Goal: Transaction & Acquisition: Purchase product/service

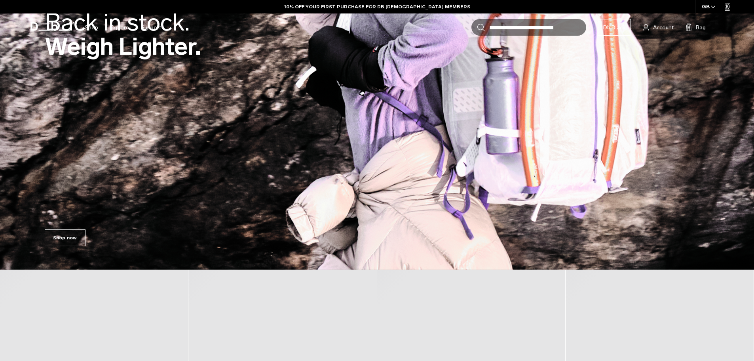
scroll to position [198, 0]
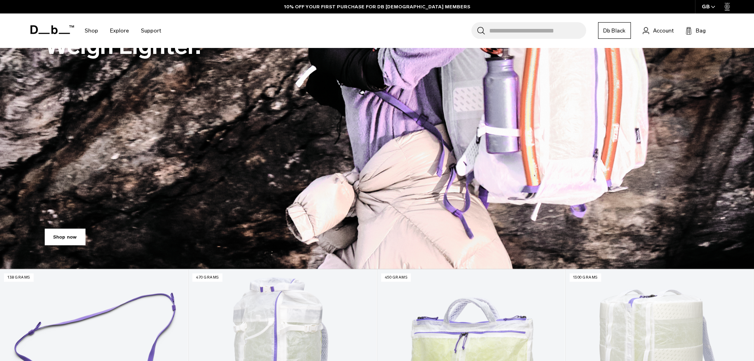
click at [73, 232] on link "Shop now" at bounding box center [65, 236] width 41 height 17
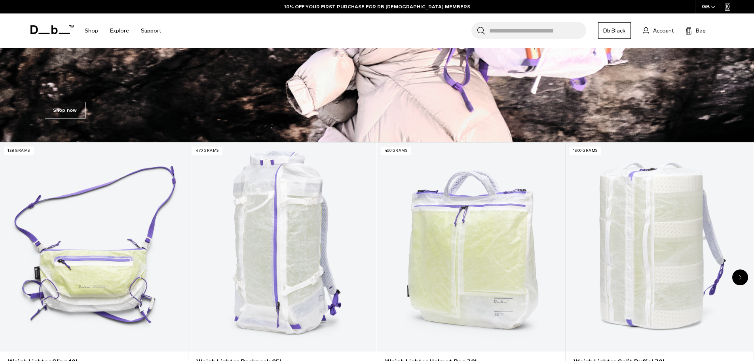
scroll to position [356, 0]
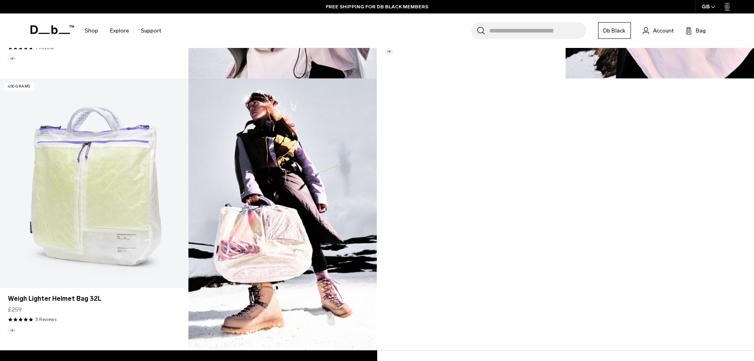
scroll to position [791, 0]
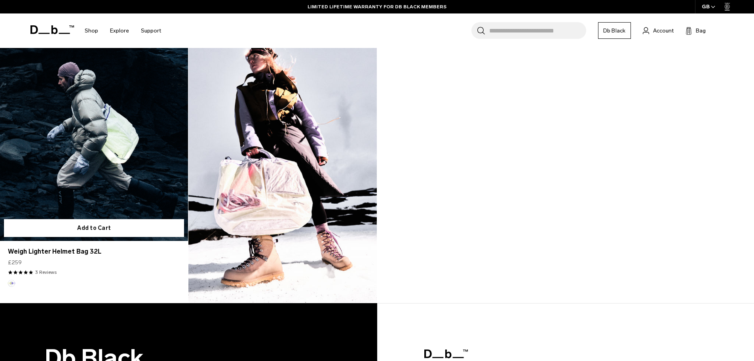
click at [95, 159] on link "Weigh Lighter Helmet Bag 32L" at bounding box center [94, 135] width 188 height 209
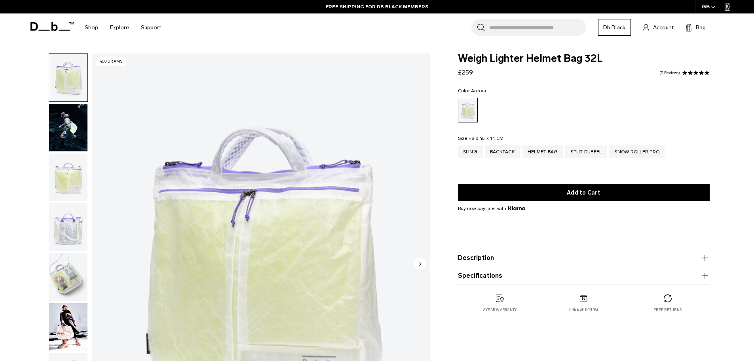
click at [65, 278] on img "button" at bounding box center [68, 276] width 38 height 47
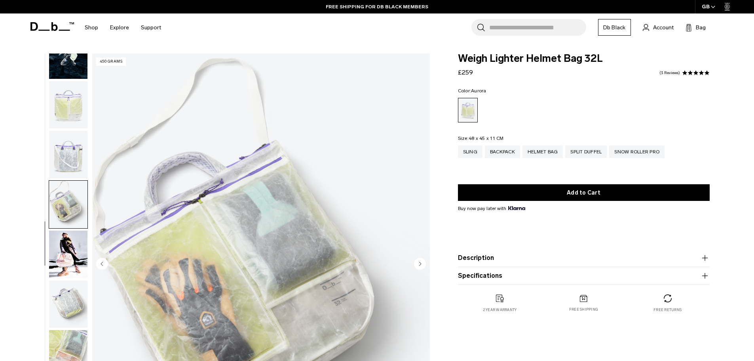
scroll to position [75, 0]
click at [69, 249] on img "button" at bounding box center [68, 251] width 38 height 47
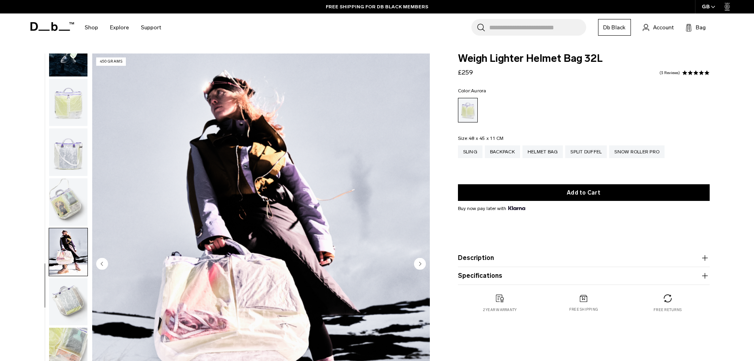
click at [67, 184] on img "button" at bounding box center [68, 201] width 38 height 47
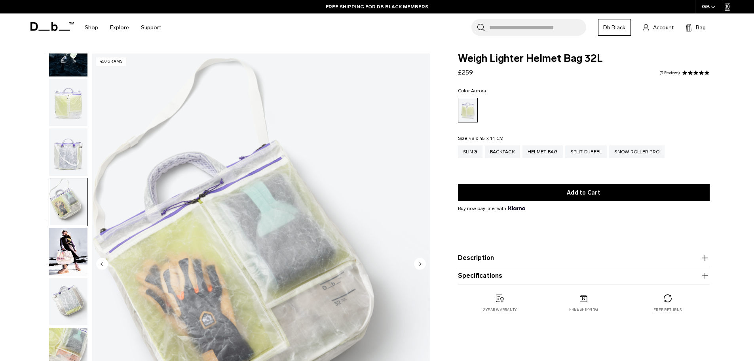
click at [64, 157] on img "button" at bounding box center [68, 151] width 38 height 47
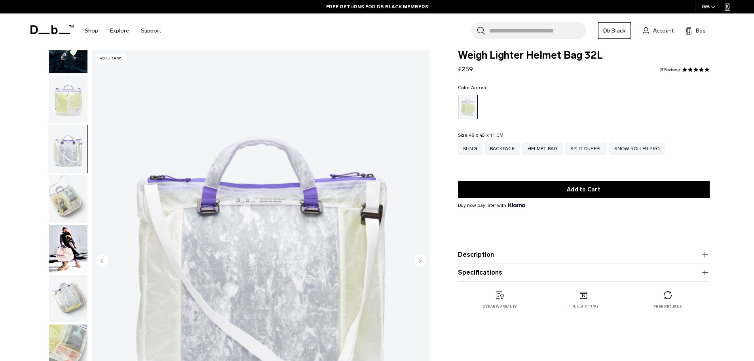
scroll to position [0, 0]
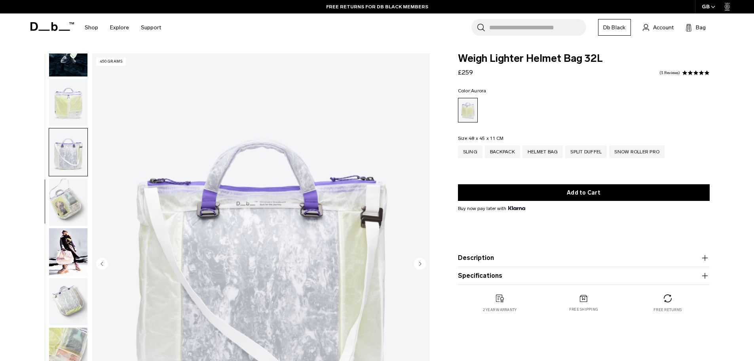
click at [89, 99] on div "04 / 10 450 grams" at bounding box center [227, 265] width 413 height 425
click at [73, 102] on img "button" at bounding box center [68, 102] width 38 height 47
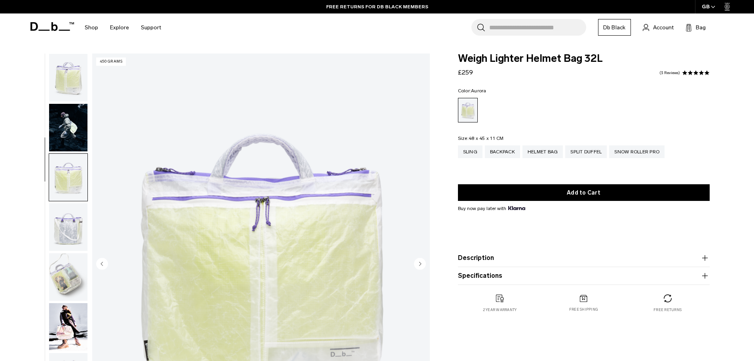
click at [75, 122] on img "button" at bounding box center [68, 127] width 38 height 47
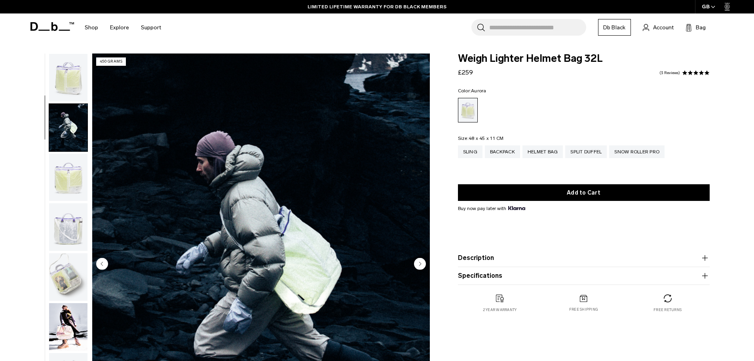
click at [57, 224] on img "button" at bounding box center [68, 226] width 38 height 47
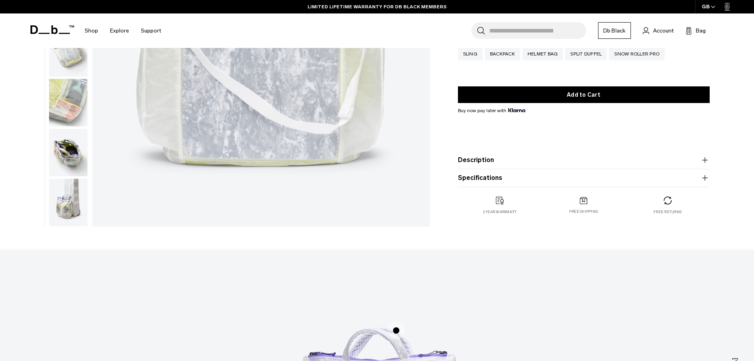
scroll to position [277, 0]
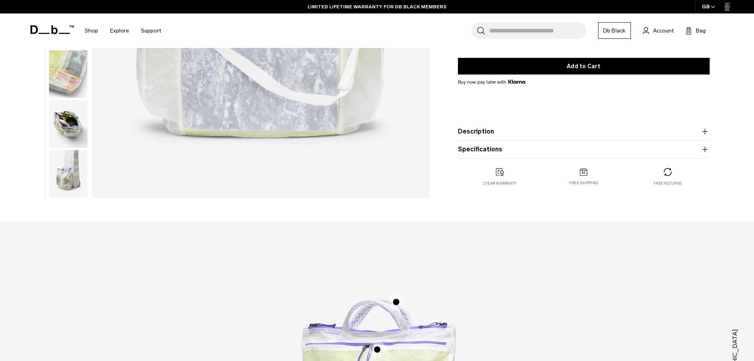
click at [64, 175] on img "button" at bounding box center [68, 173] width 38 height 47
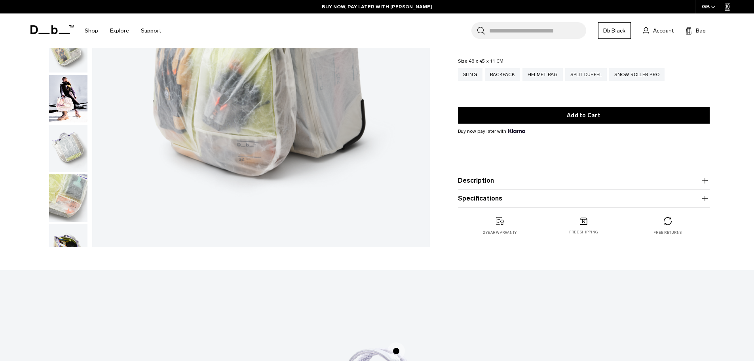
scroll to position [119, 0]
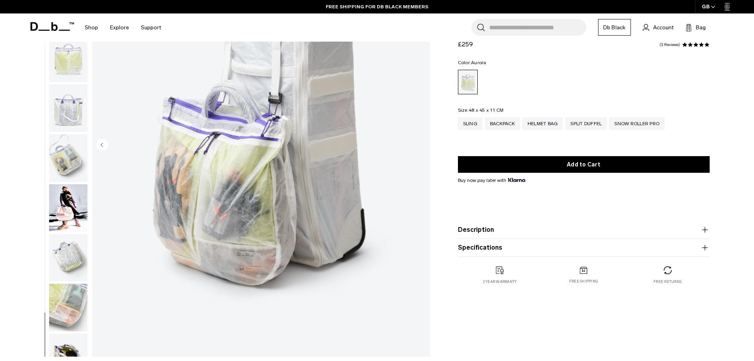
click at [82, 258] on img "button" at bounding box center [68, 257] width 38 height 47
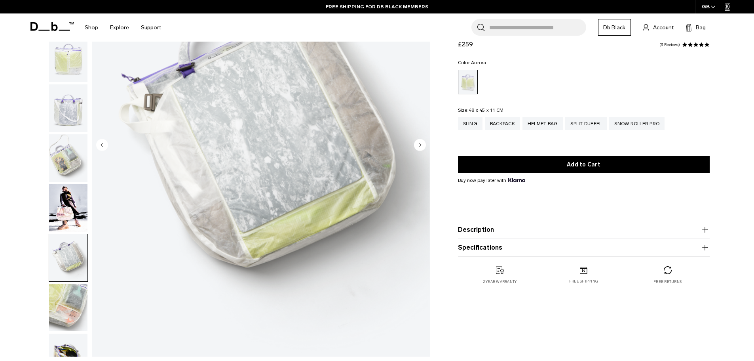
scroll to position [75, 0]
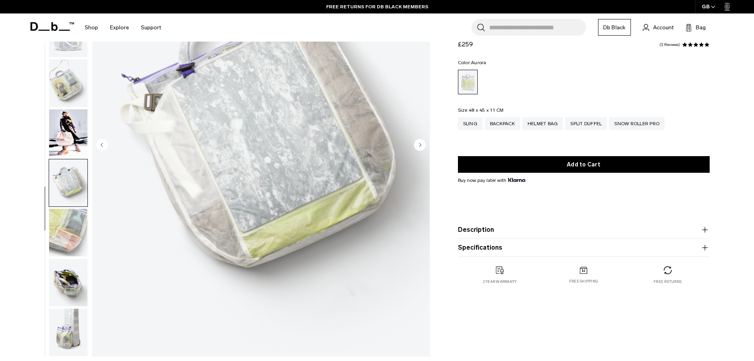
click at [65, 277] on img "button" at bounding box center [68, 281] width 38 height 47
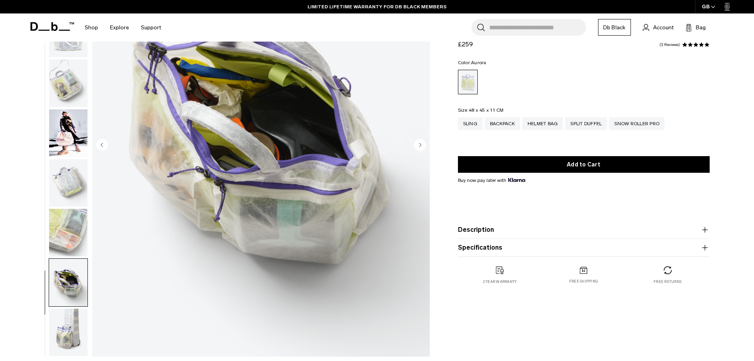
click at [69, 118] on img "button" at bounding box center [68, 132] width 38 height 47
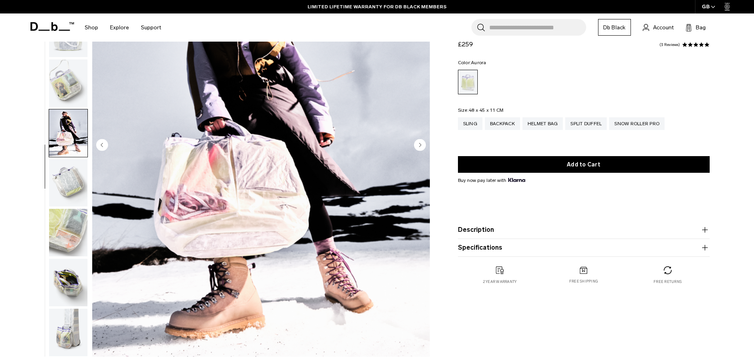
click at [78, 181] on img "button" at bounding box center [68, 182] width 38 height 47
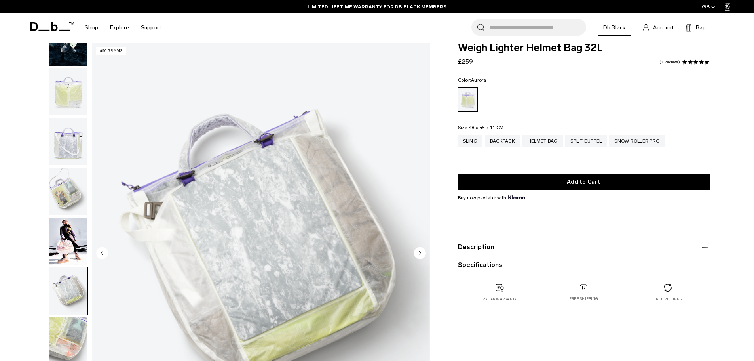
scroll to position [0, 0]
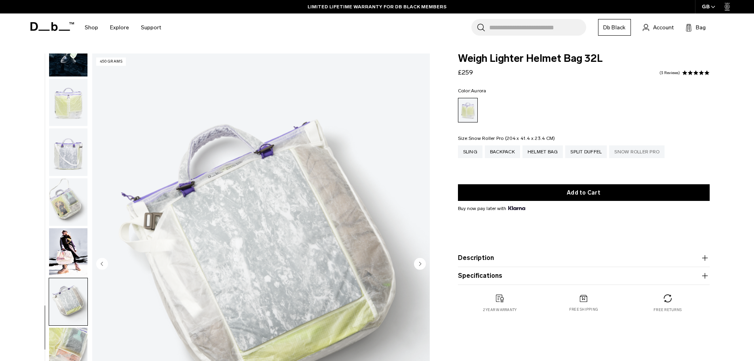
click at [630, 152] on div "Snow Roller Pro" at bounding box center [636, 151] width 55 height 13
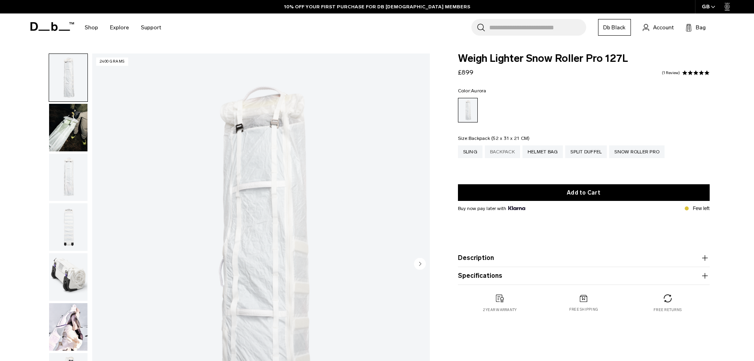
click at [499, 153] on div "Backpack" at bounding box center [502, 151] width 35 height 13
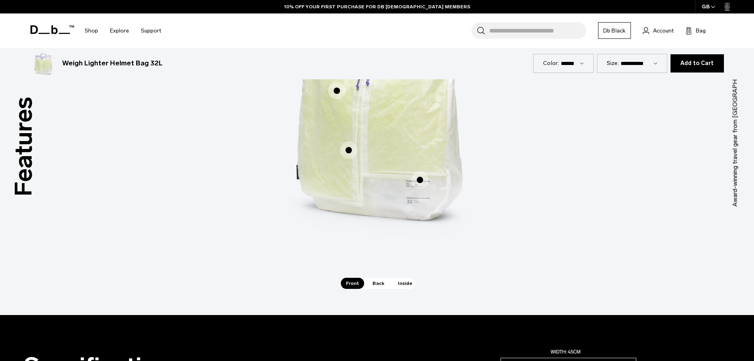
scroll to position [554, 0]
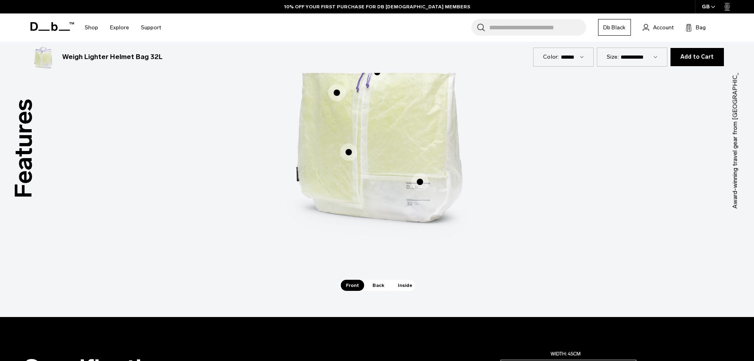
click at [423, 180] on span "1 / 3" at bounding box center [419, 181] width 17 height 17
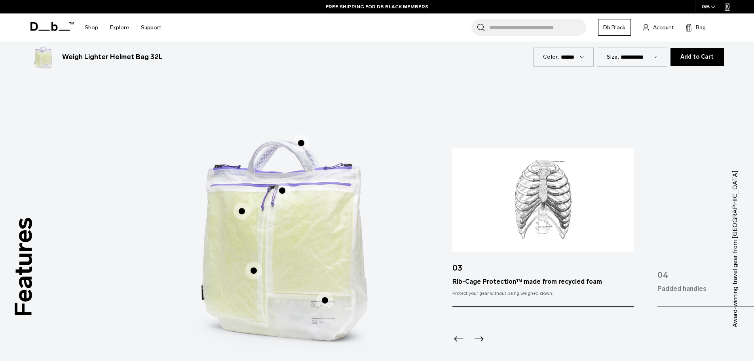
scroll to position [435, 0]
click at [251, 268] on span "1 / 3" at bounding box center [253, 270] width 17 height 17
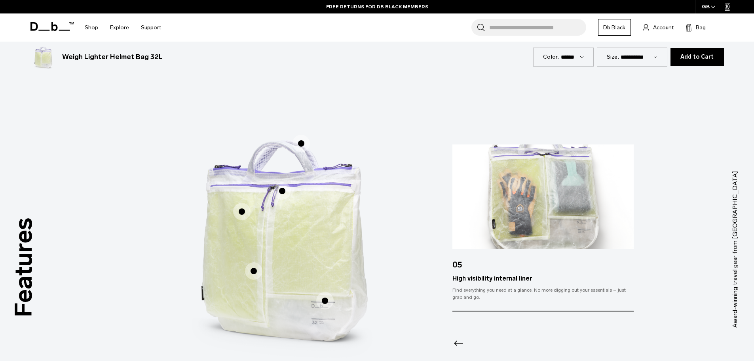
click at [247, 216] on span "1 / 3" at bounding box center [241, 211] width 17 height 17
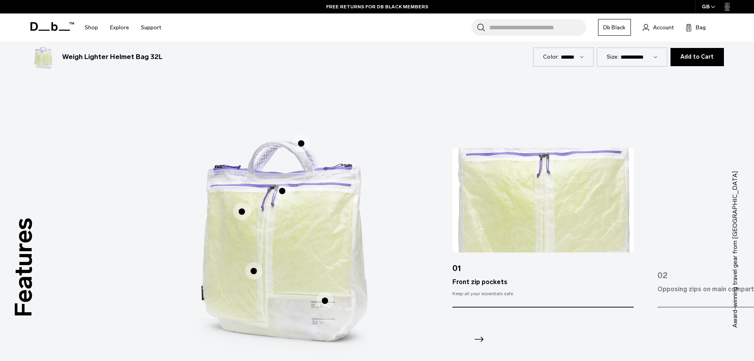
click at [279, 192] on span "1 / 3" at bounding box center [281, 190] width 17 height 17
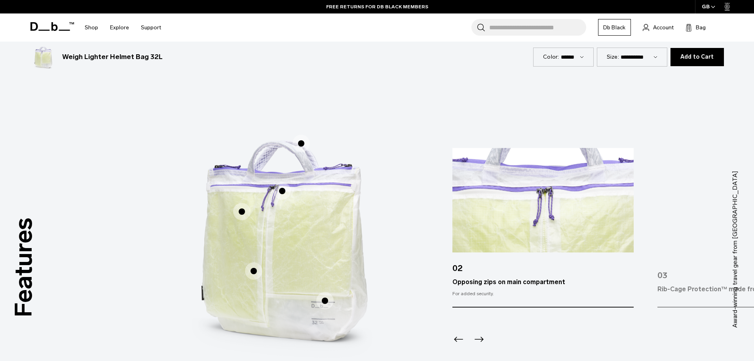
click at [300, 142] on span "1 / 3" at bounding box center [300, 143] width 17 height 17
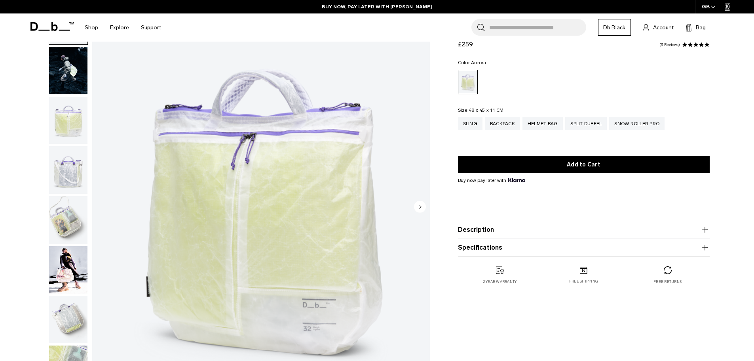
scroll to position [0, 0]
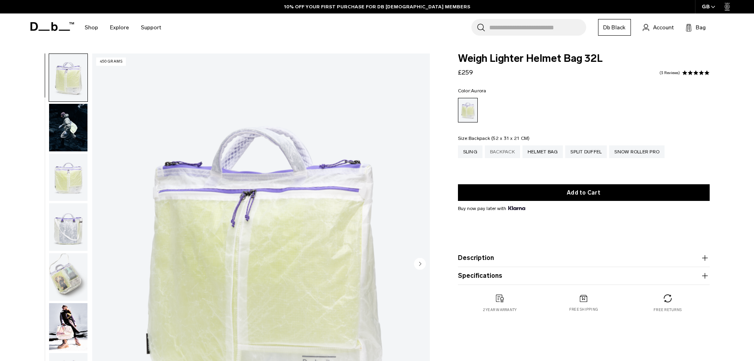
click at [498, 151] on div "Backpack" at bounding box center [502, 151] width 35 height 13
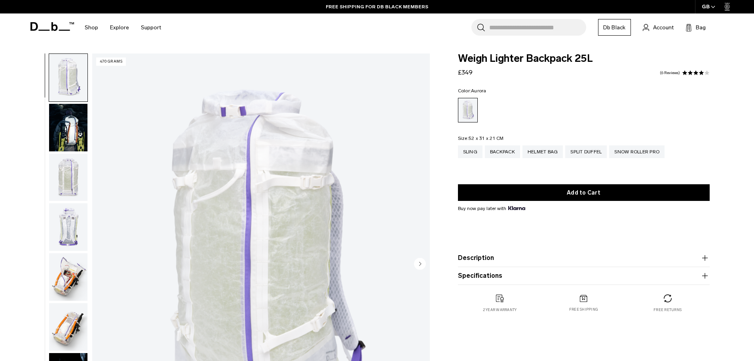
click at [65, 122] on img "button" at bounding box center [68, 127] width 38 height 47
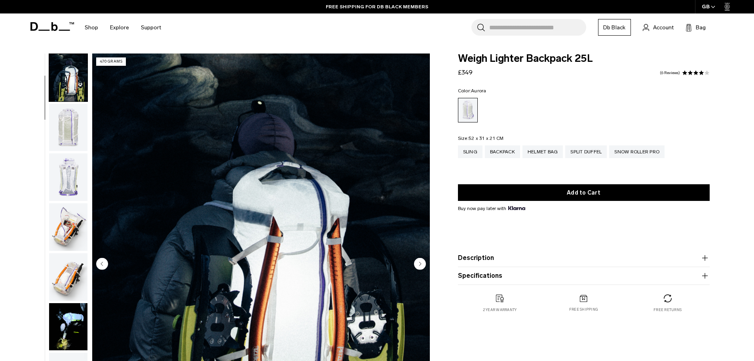
click at [70, 145] on img "button" at bounding box center [68, 127] width 38 height 47
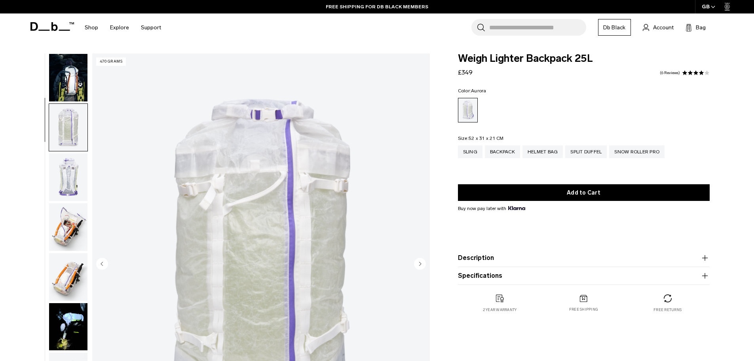
scroll to position [100, 0]
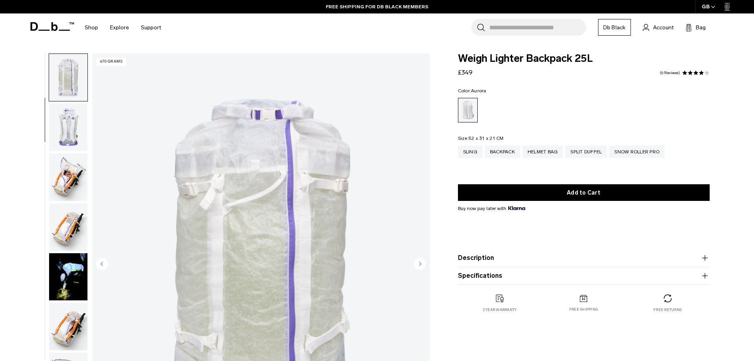
click at [74, 133] on img "button" at bounding box center [68, 126] width 38 height 47
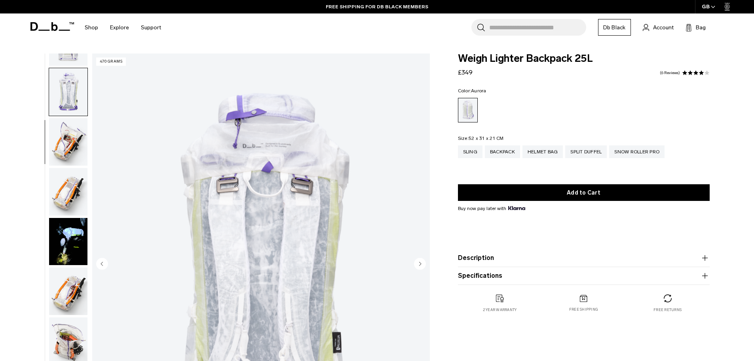
scroll to position [149, 0]
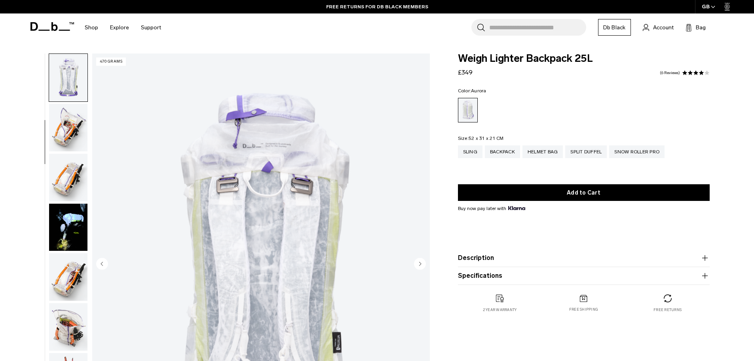
click at [66, 132] on img "button" at bounding box center [68, 127] width 38 height 47
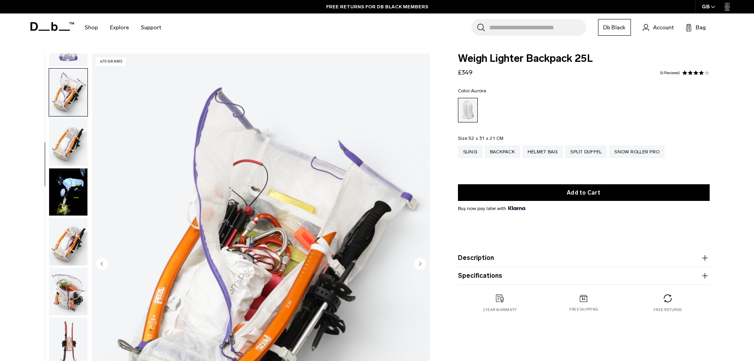
scroll to position [199, 0]
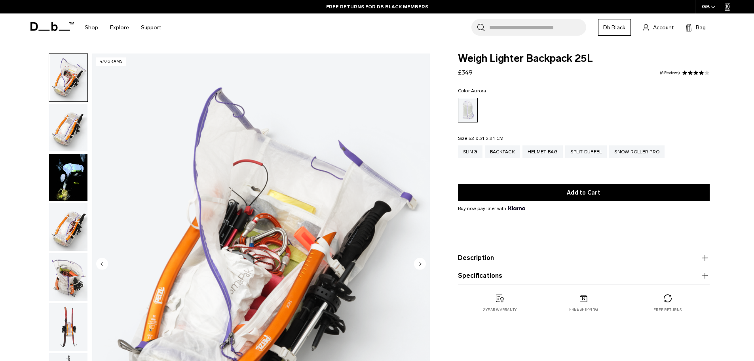
click at [79, 74] on img "button" at bounding box center [68, 77] width 38 height 47
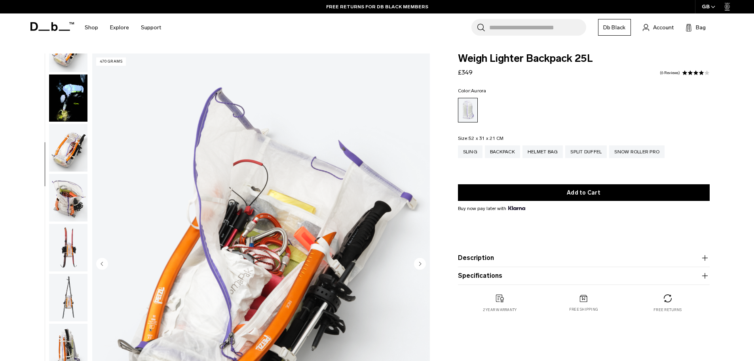
click at [65, 84] on img "button" at bounding box center [68, 97] width 38 height 47
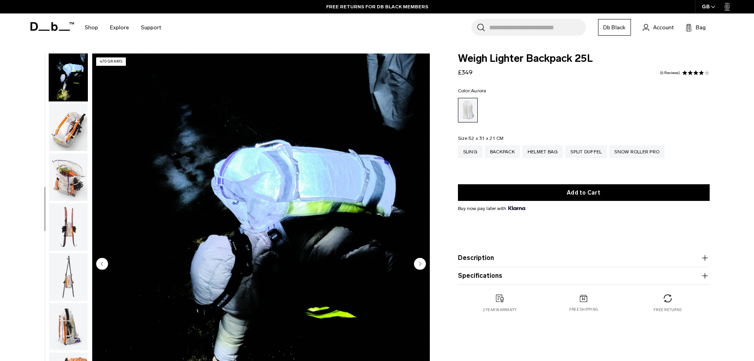
click at [64, 126] on img "button" at bounding box center [68, 126] width 38 height 47
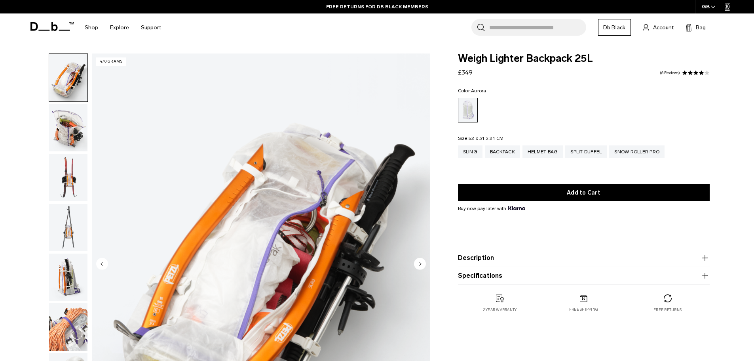
click at [65, 159] on img "button" at bounding box center [68, 177] width 38 height 47
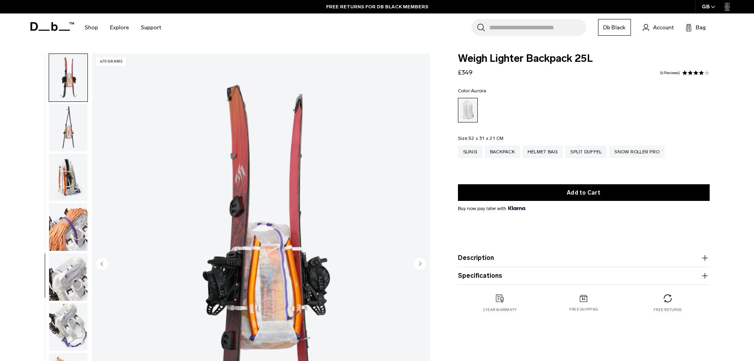
scroll to position [473, 0]
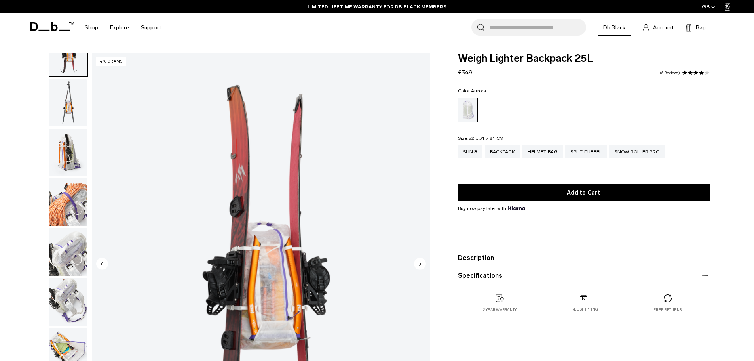
click at [67, 110] on img "button" at bounding box center [68, 102] width 38 height 47
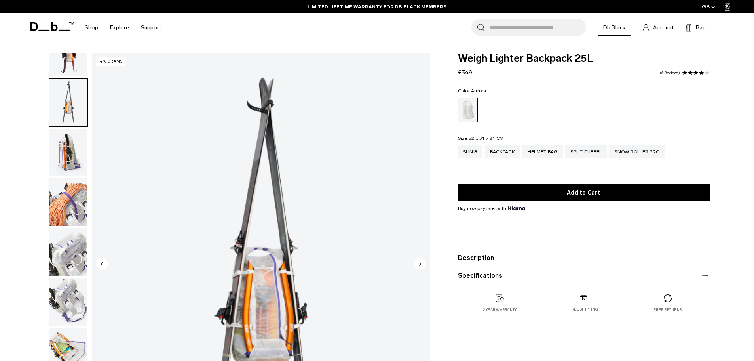
click at [64, 145] on img "button" at bounding box center [68, 152] width 38 height 47
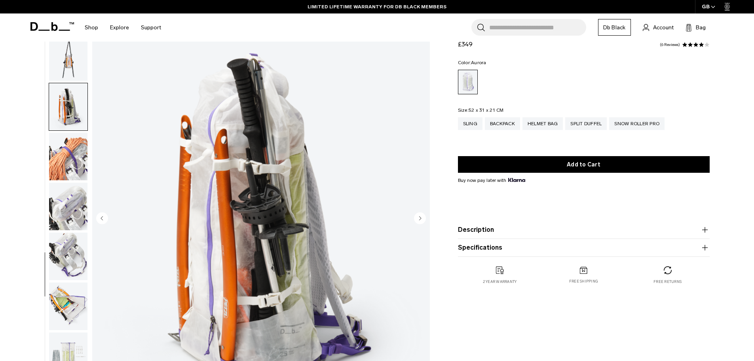
scroll to position [119, 0]
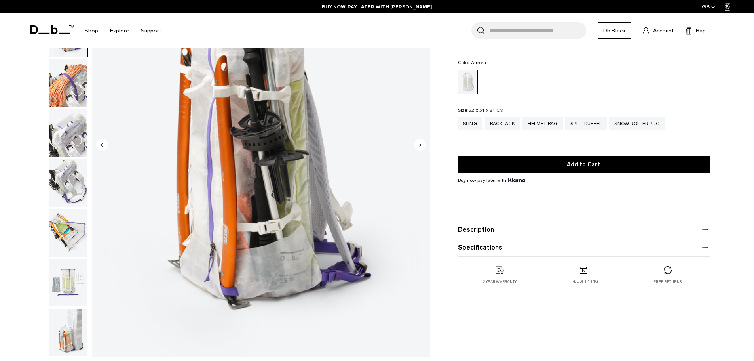
click at [73, 137] on img "button" at bounding box center [68, 132] width 38 height 47
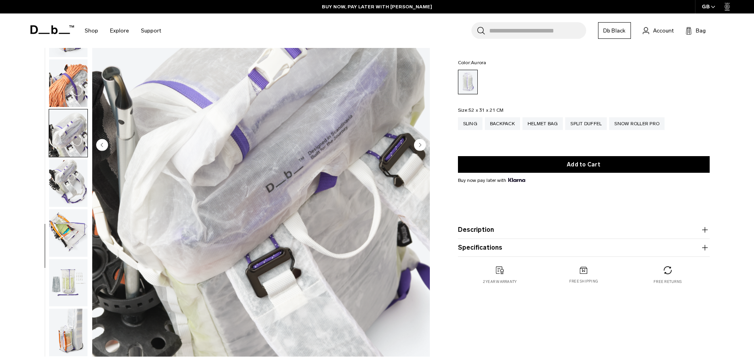
click at [70, 88] on img "button" at bounding box center [68, 82] width 38 height 47
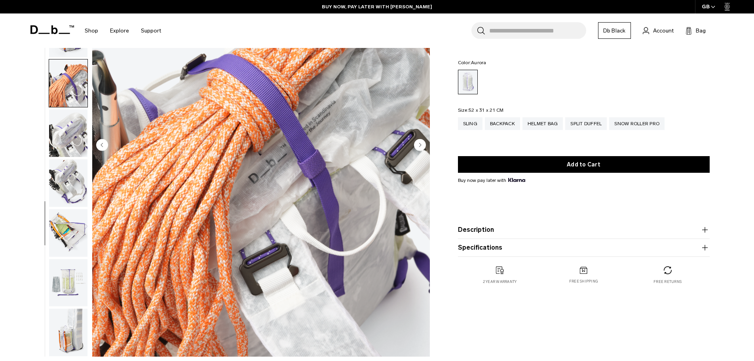
click at [60, 140] on img "button" at bounding box center [68, 132] width 38 height 47
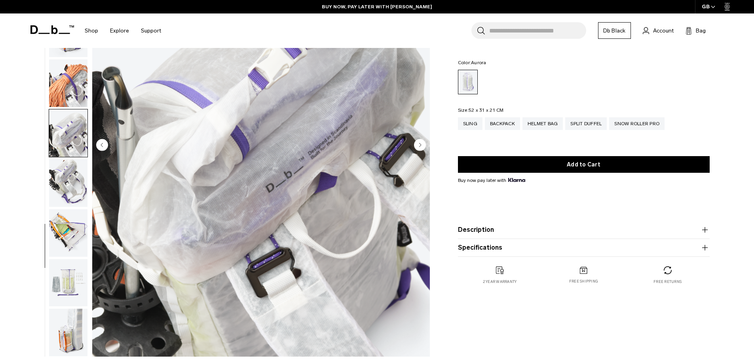
click at [61, 179] on img "button" at bounding box center [68, 182] width 38 height 47
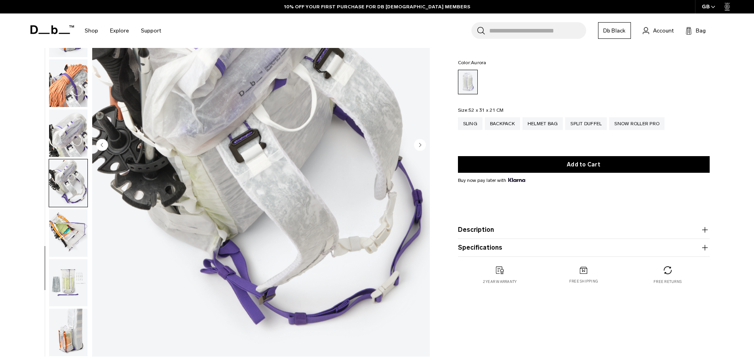
click at [61, 225] on img "button" at bounding box center [68, 232] width 38 height 47
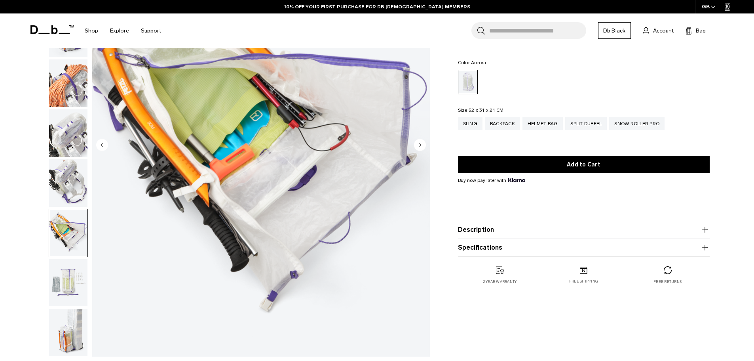
click at [78, 264] on img "button" at bounding box center [68, 282] width 38 height 47
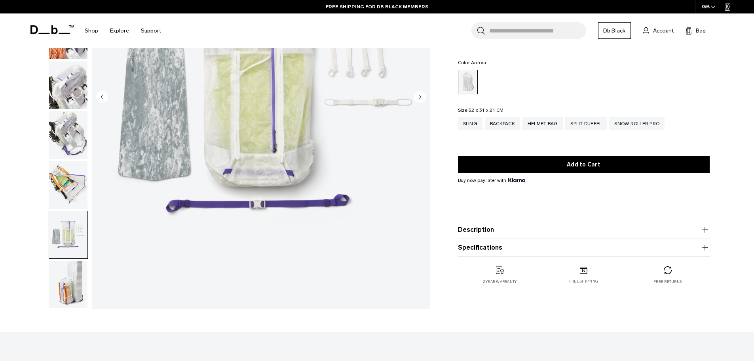
scroll to position [237, 0]
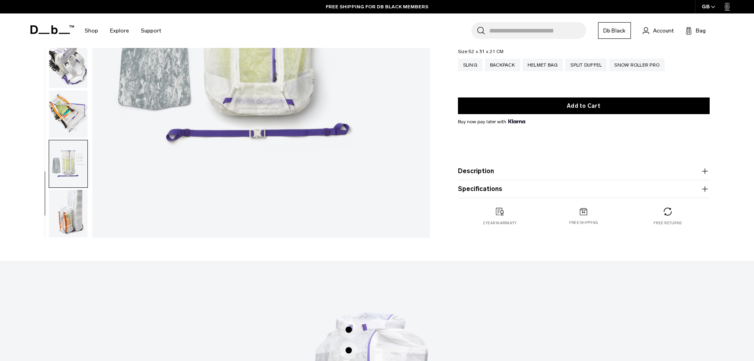
click at [71, 224] on img "button" at bounding box center [68, 213] width 38 height 47
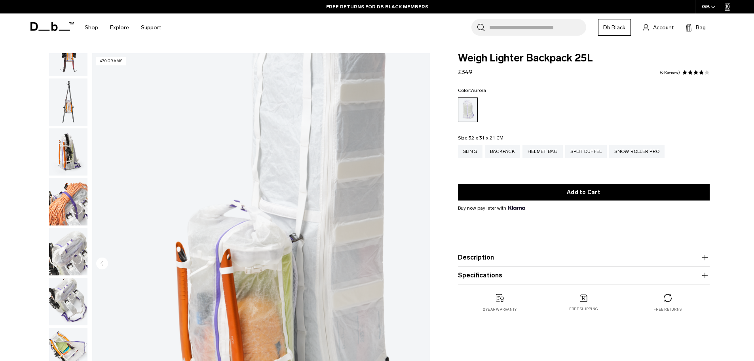
scroll to position [0, 0]
click at [64, 149] on img "button" at bounding box center [68, 152] width 38 height 47
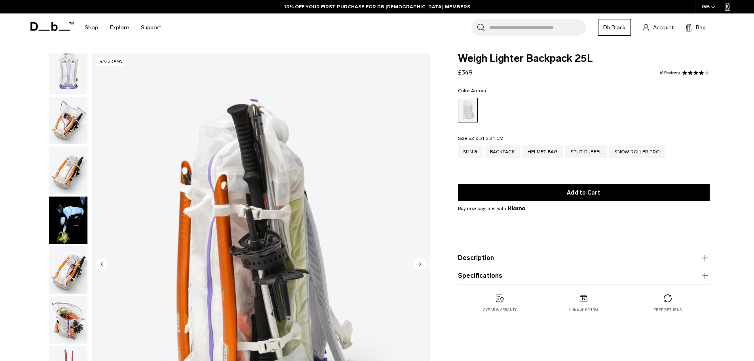
scroll to position [38, 0]
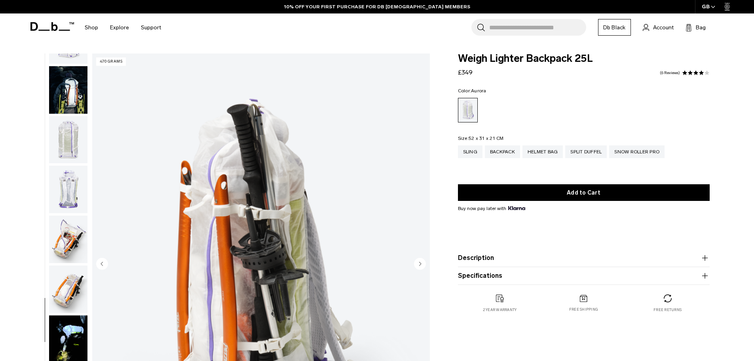
click at [67, 192] on img "button" at bounding box center [68, 188] width 38 height 47
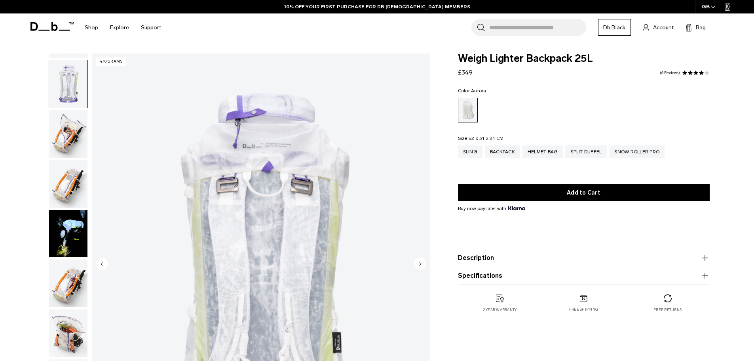
scroll to position [149, 0]
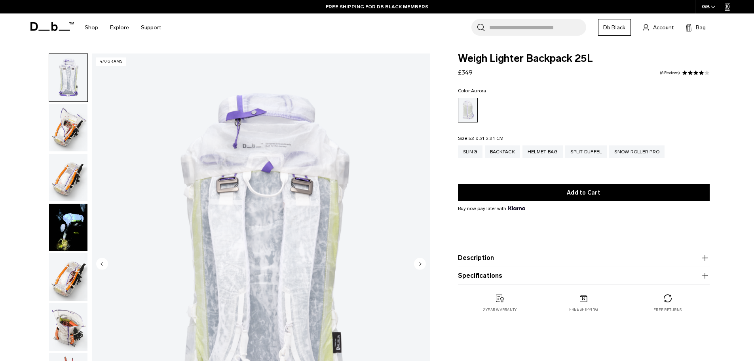
click at [70, 175] on img "button" at bounding box center [68, 177] width 38 height 47
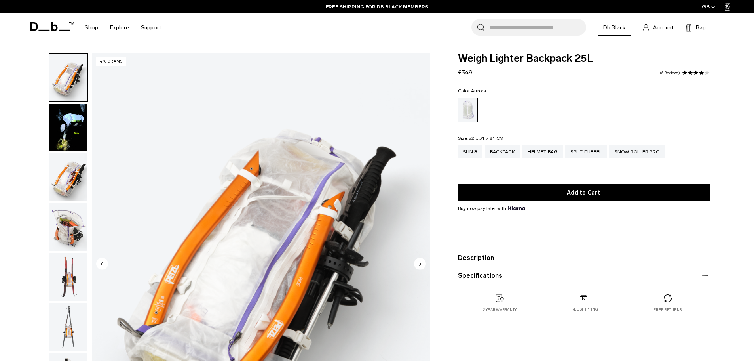
click at [65, 169] on img "button" at bounding box center [68, 176] width 38 height 47
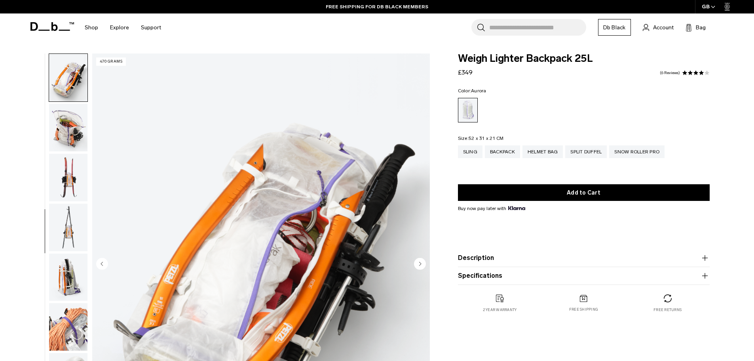
click at [73, 136] on img "button" at bounding box center [68, 127] width 38 height 47
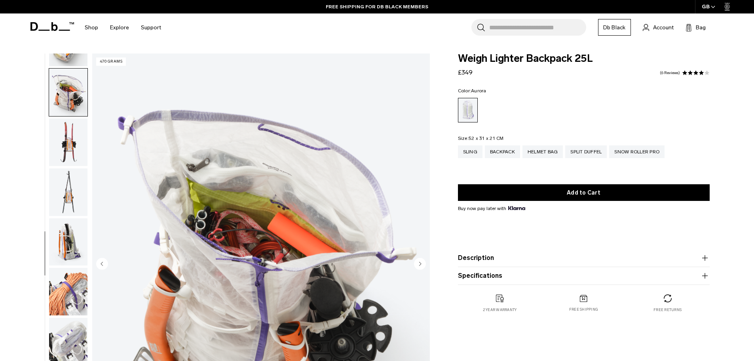
scroll to position [398, 0]
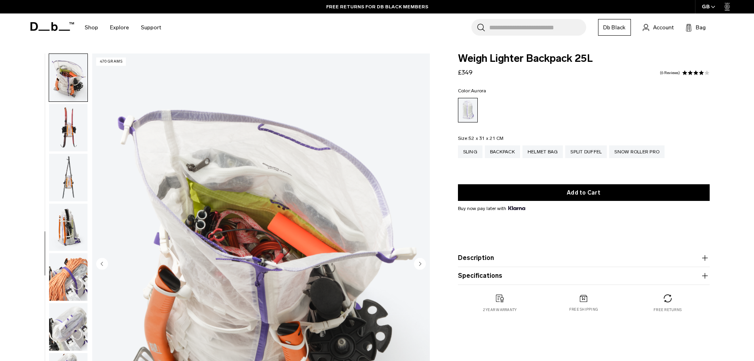
click at [72, 220] on img "button" at bounding box center [68, 226] width 38 height 47
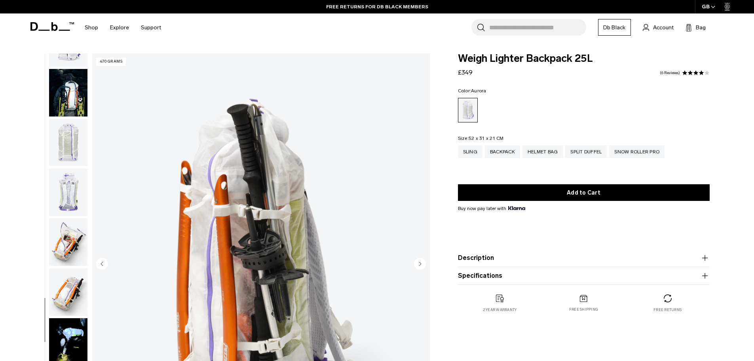
scroll to position [0, 0]
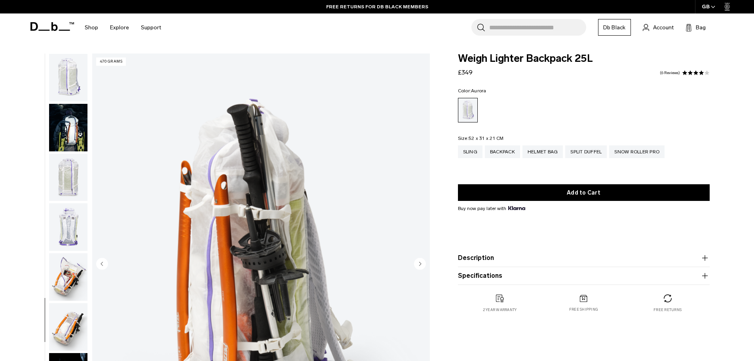
click at [57, 91] on img "button" at bounding box center [68, 77] width 38 height 47
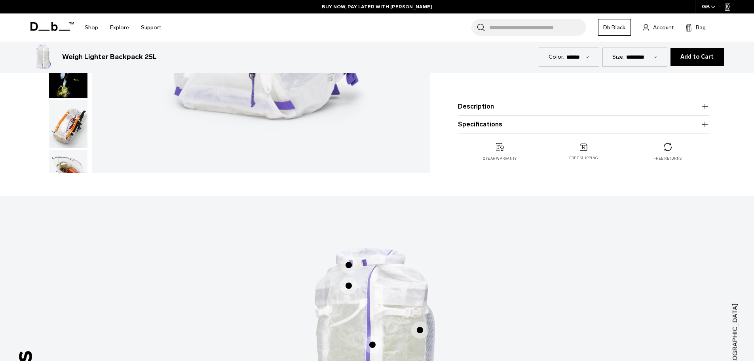
scroll to position [158, 0]
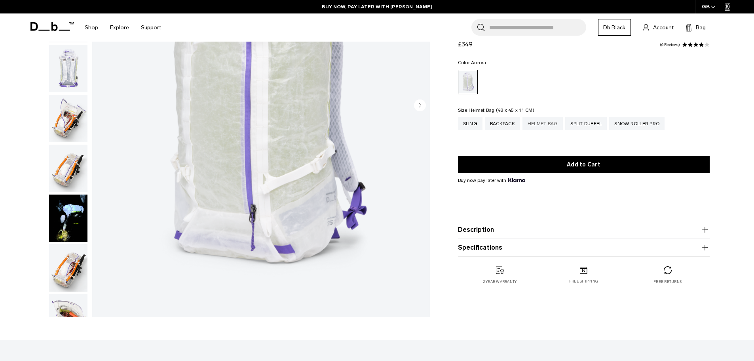
click at [558, 124] on div "Helmet Bag" at bounding box center [542, 123] width 41 height 13
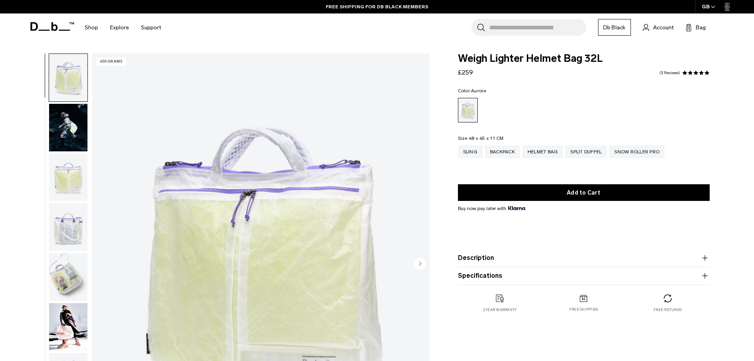
click at [59, 129] on img "button" at bounding box center [68, 127] width 38 height 47
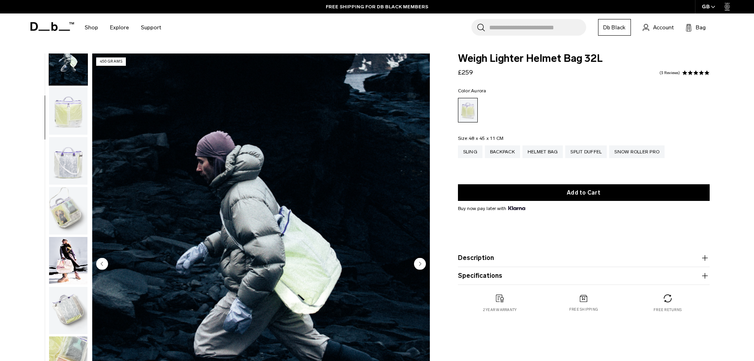
scroll to position [75, 0]
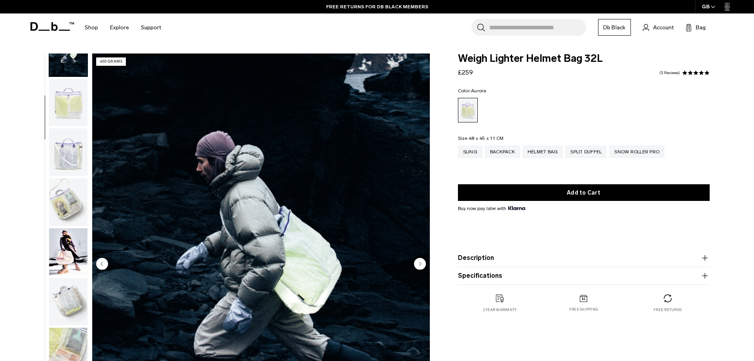
click at [74, 155] on img "button" at bounding box center [68, 151] width 38 height 47
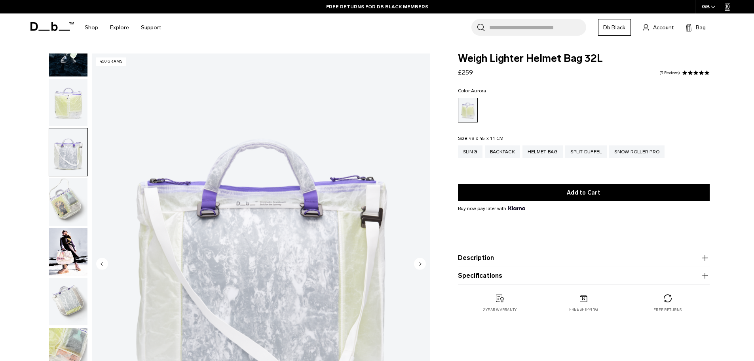
click at [70, 218] on img "button" at bounding box center [68, 201] width 38 height 47
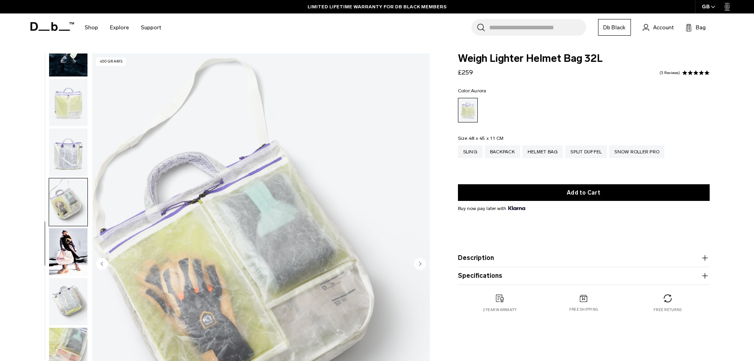
click at [78, 52] on body "Skip to content BUY NOW, PAY LATER WITH [PERSON_NAME] 10% OFF YOUR FIRST PURCHA…" at bounding box center [377, 180] width 754 height 361
click at [65, 70] on img "button" at bounding box center [68, 52] width 38 height 47
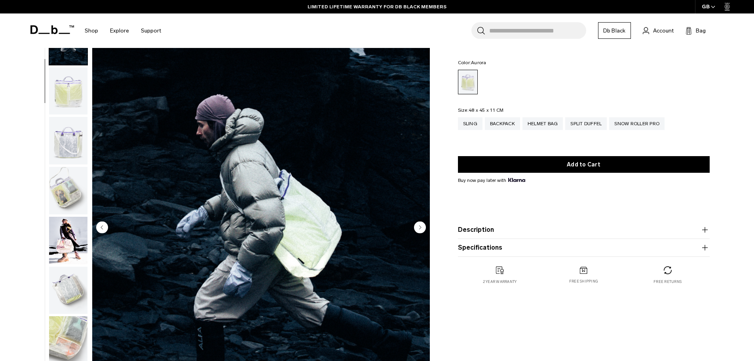
scroll to position [0, 0]
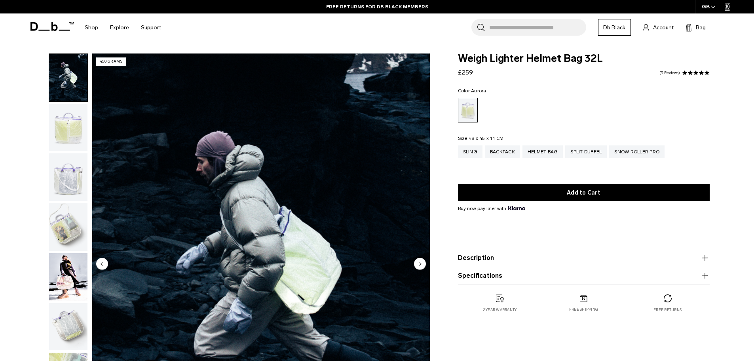
click at [51, 222] on img "button" at bounding box center [68, 226] width 38 height 47
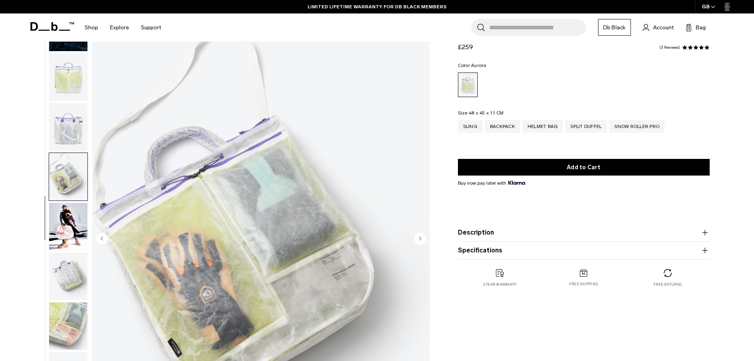
scroll to position [40, 0]
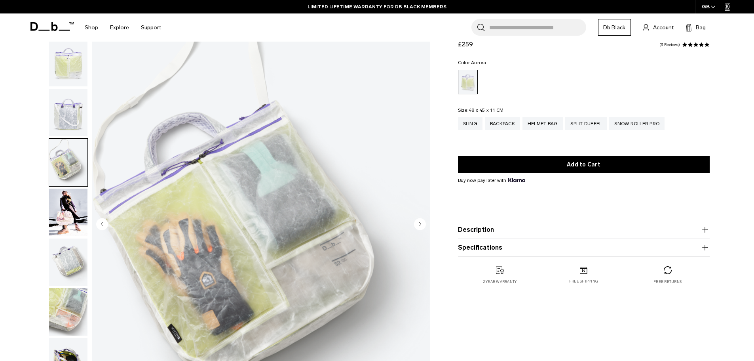
click at [69, 260] on img "button" at bounding box center [68, 261] width 38 height 47
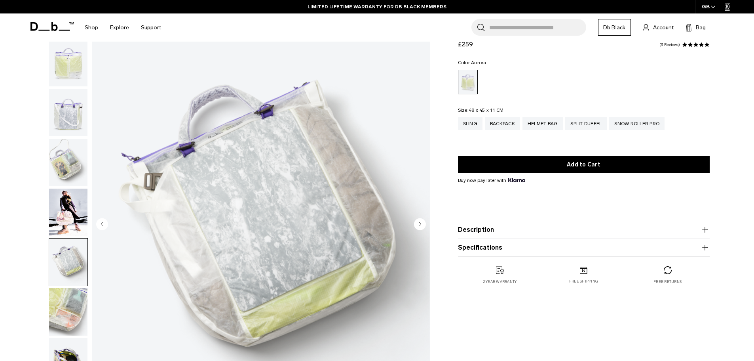
click at [60, 304] on img "button" at bounding box center [68, 311] width 38 height 47
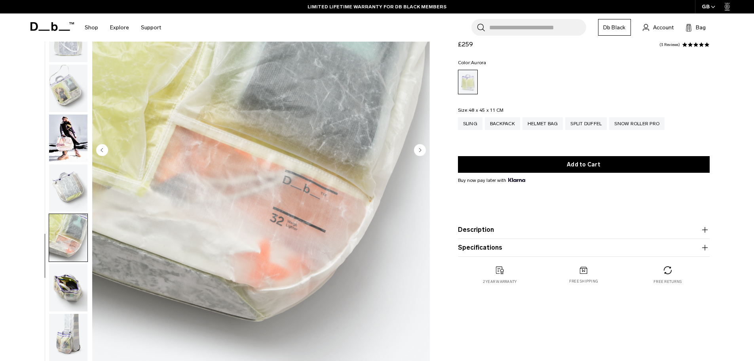
scroll to position [119, 0]
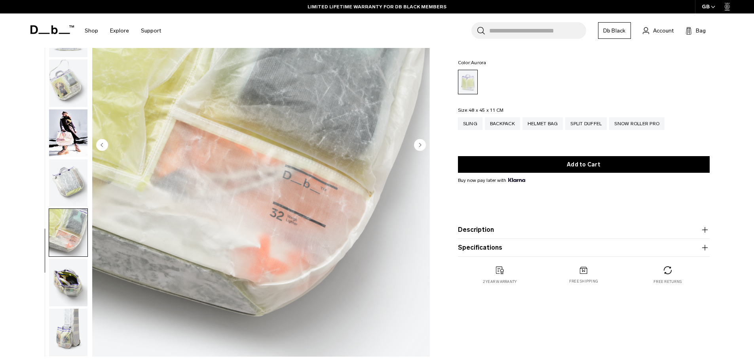
click at [65, 297] on img "button" at bounding box center [68, 281] width 38 height 47
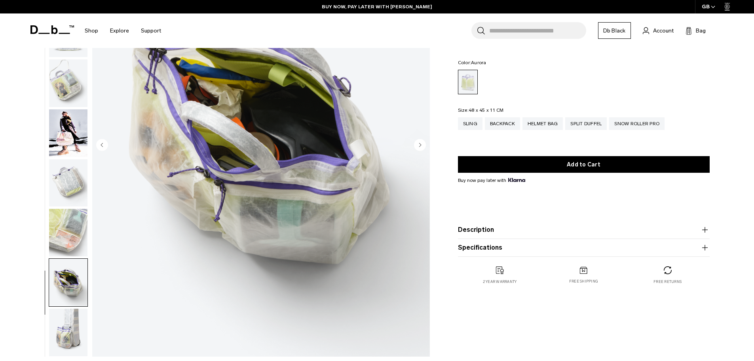
scroll to position [158, 0]
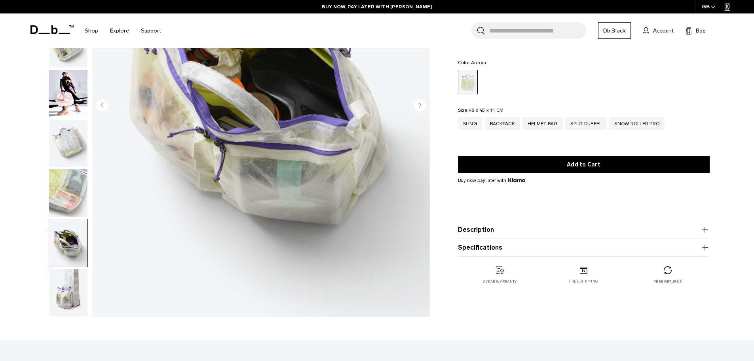
click at [67, 298] on img "button" at bounding box center [68, 292] width 38 height 47
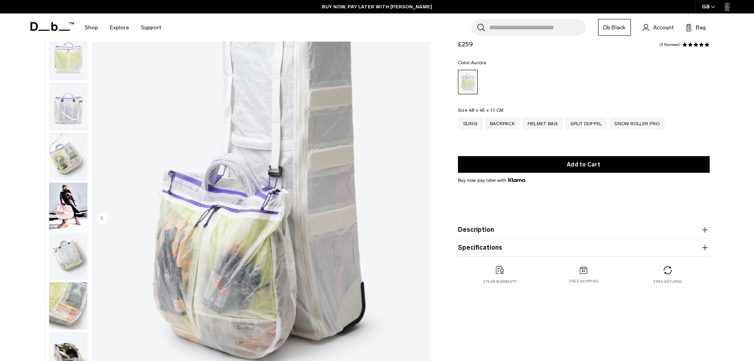
scroll to position [0, 0]
